Goal: Task Accomplishment & Management: Manage account settings

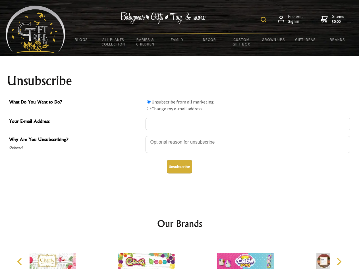
click at [264, 20] on img at bounding box center [264, 20] width 6 height 6
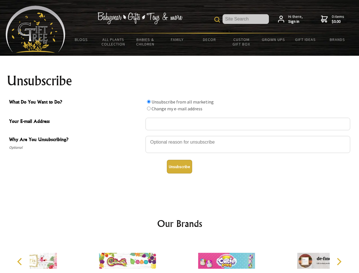
click at [180, 136] on div at bounding box center [248, 145] width 205 height 20
click at [149, 102] on input "What Do You Want to Do?" at bounding box center [149, 102] width 4 height 4
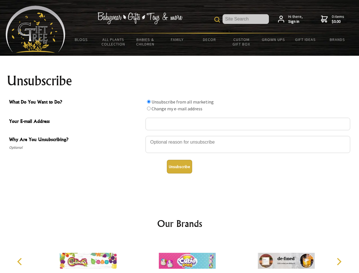
click at [149, 108] on input "What Do You Want to Do?" at bounding box center [149, 109] width 4 height 4
radio input "true"
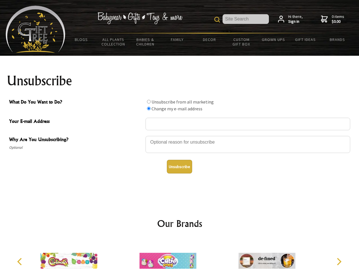
click at [179, 167] on button "Unsubscribe" at bounding box center [179, 167] width 25 height 14
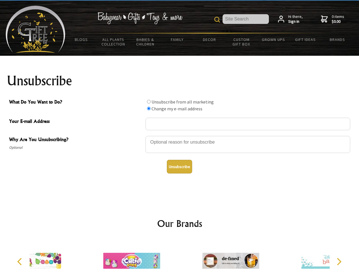
click at [181, 256] on div at bounding box center [230, 261] width 99 height 44
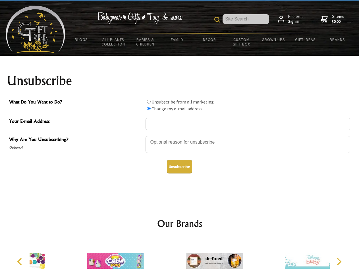
click at [20, 262] on icon "Previous" at bounding box center [19, 261] width 7 height 7
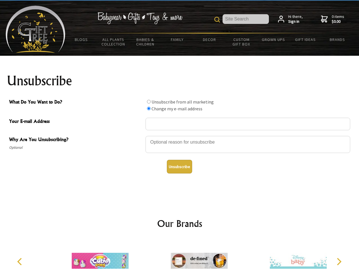
click at [339, 262] on icon "Next" at bounding box center [338, 261] width 7 height 7
